Goal: Share content

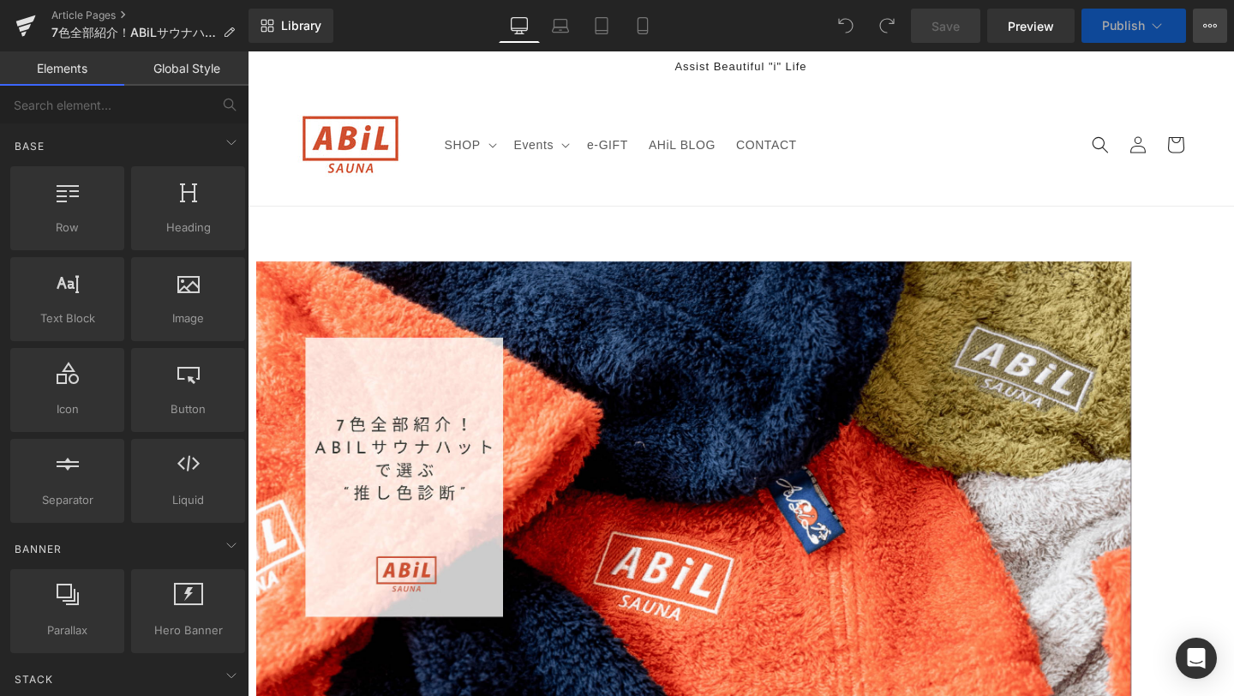
click at [1203, 26] on icon at bounding box center [1210, 26] width 14 height 14
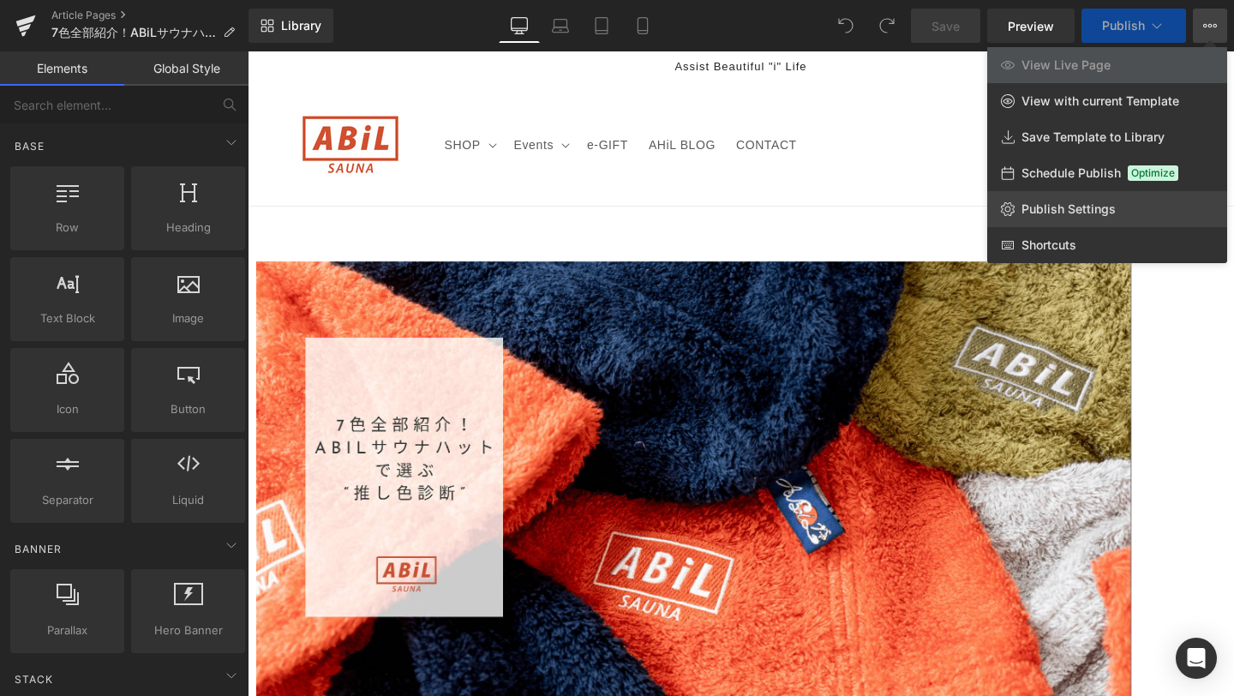
click at [1119, 208] on link "Publish Settings" at bounding box center [1107, 209] width 240 height 36
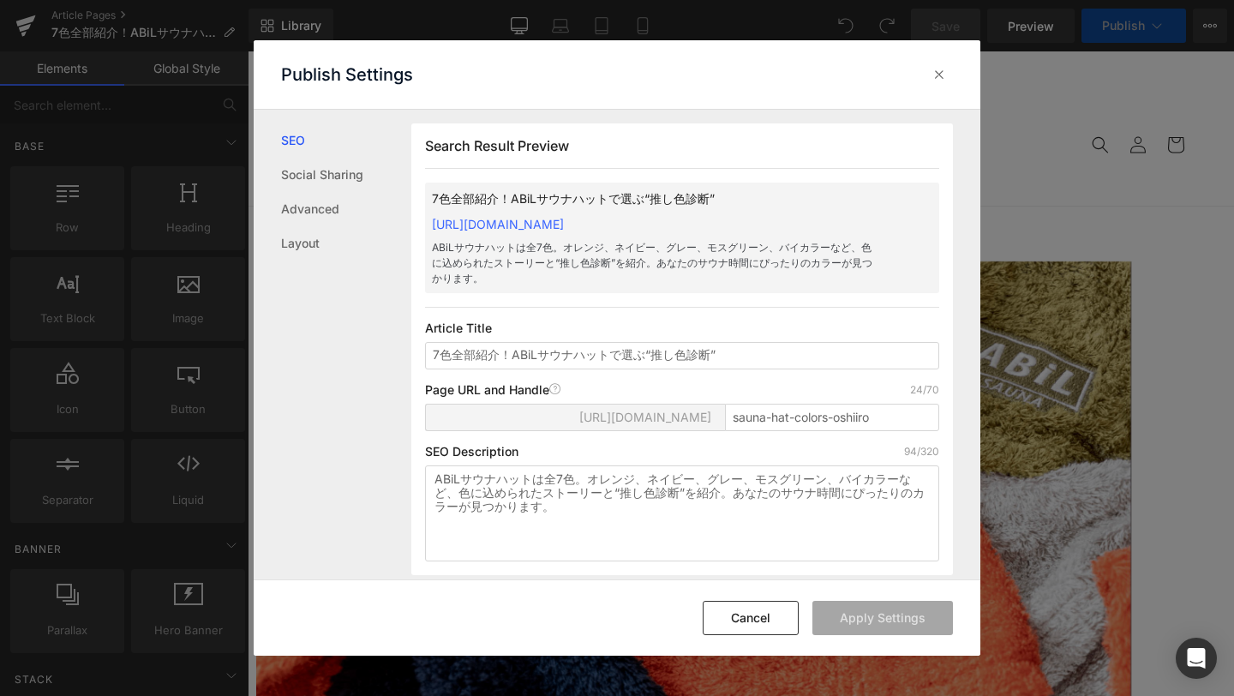
scroll to position [1, 0]
copy link "[URL][DOMAIN_NAME]"
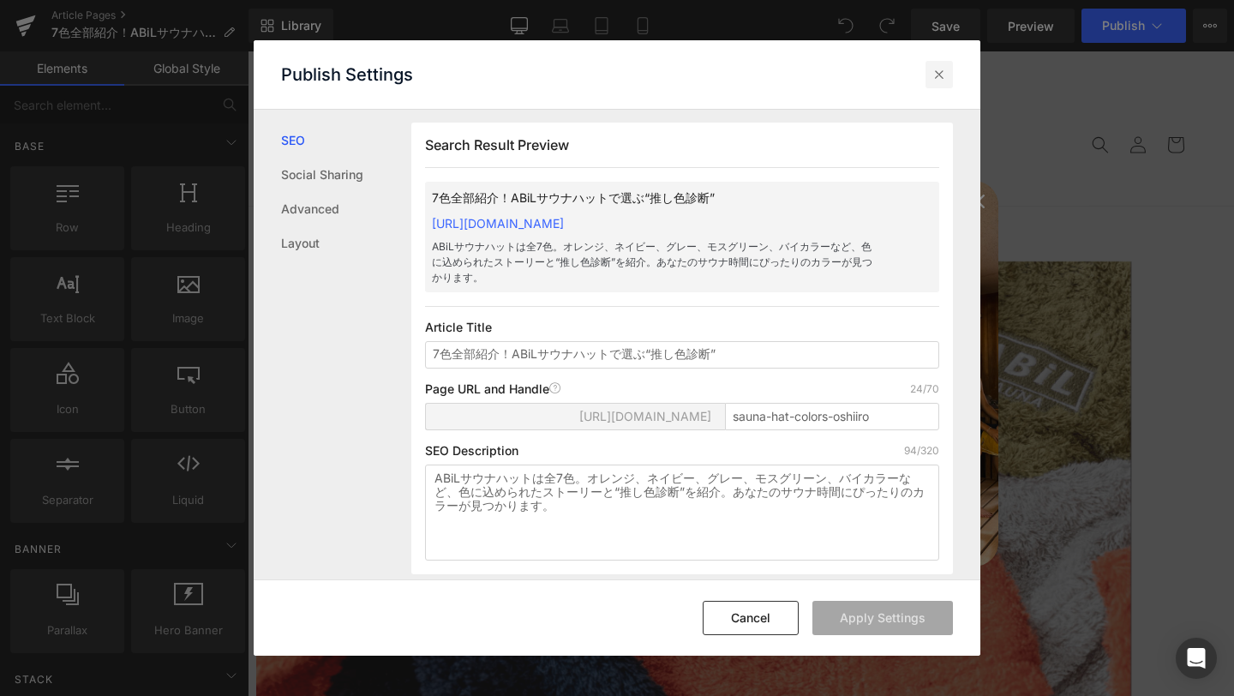
click at [939, 74] on icon at bounding box center [939, 74] width 17 height 17
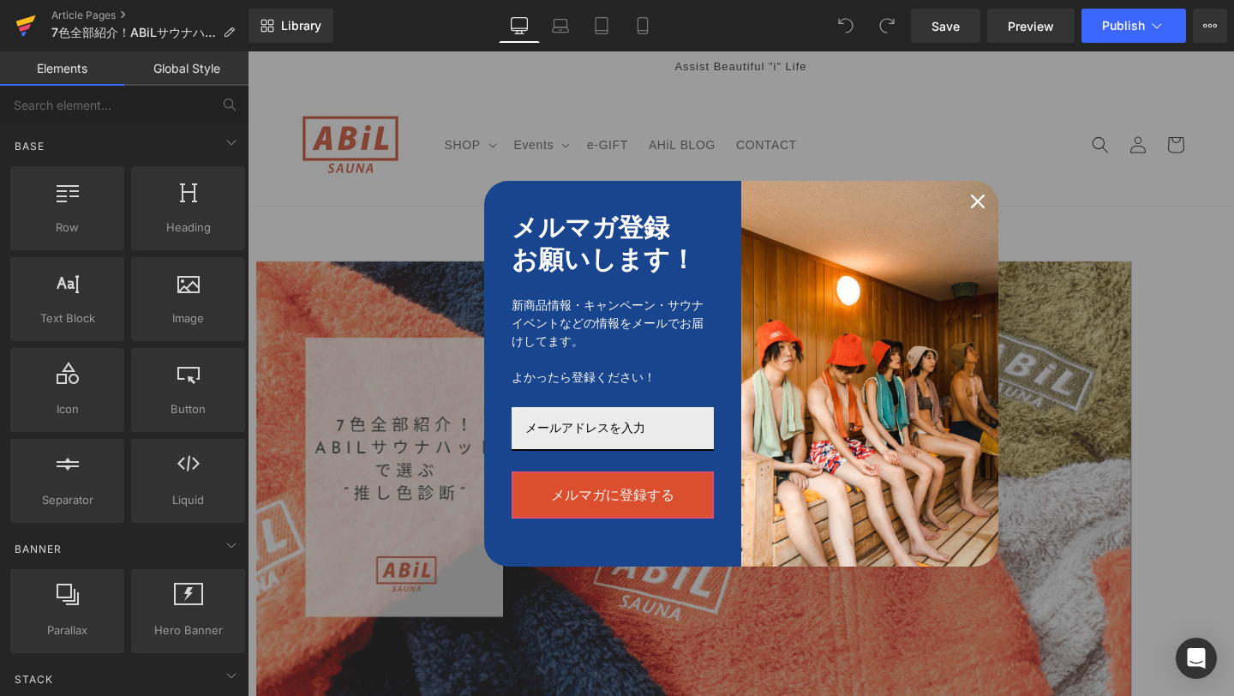
click at [24, 45] on icon at bounding box center [25, 25] width 21 height 43
